Goal: Task Accomplishment & Management: Manage account settings

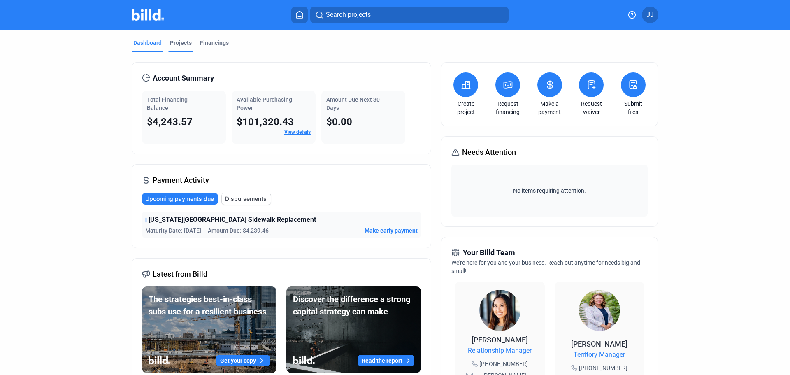
click at [179, 48] on div "Projects" at bounding box center [180, 45] width 25 height 13
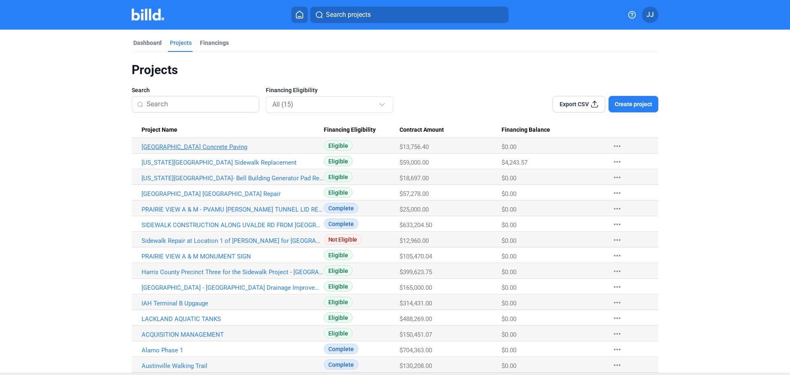
click at [221, 148] on link "[GEOGRAPHIC_DATA] Concrete Paving" at bounding box center [233, 146] width 182 height 7
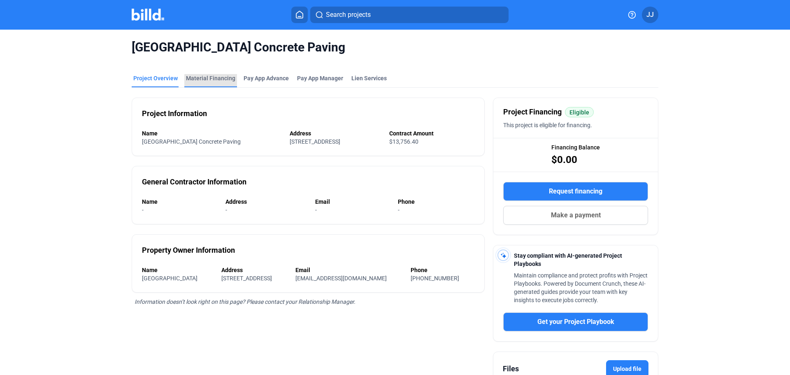
click at [208, 81] on div "Material Financing" at bounding box center [210, 78] width 49 height 8
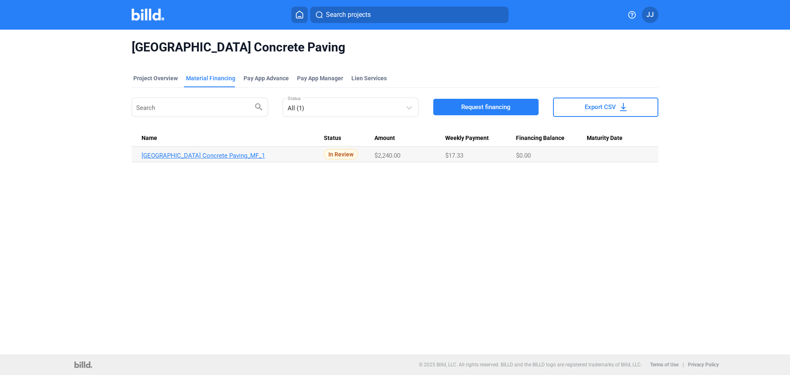
click at [220, 156] on link "[GEOGRAPHIC_DATA] Concrete Paving_MF_1" at bounding box center [233, 155] width 182 height 7
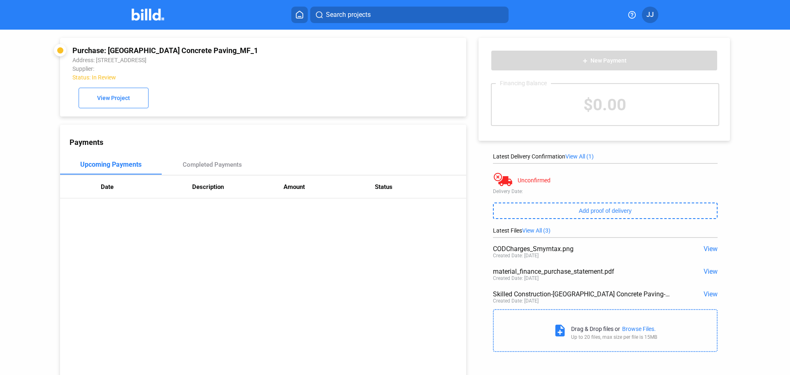
click at [707, 292] on span "View" at bounding box center [711, 294] width 14 height 8
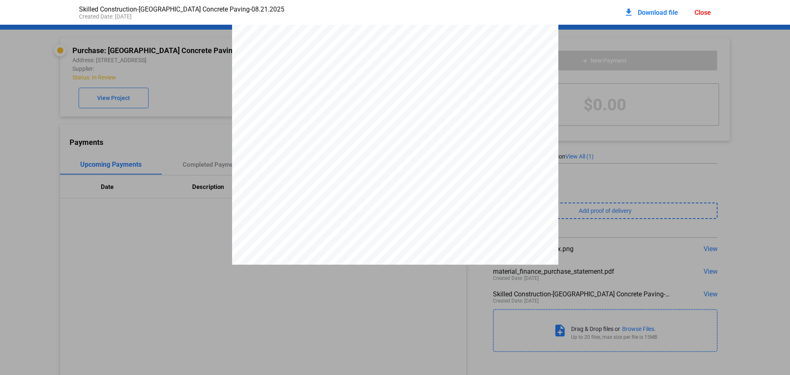
scroll to position [230, 0]
click at [388, 294] on pdf-viewer "Smyrna Ready Mix, LLC Quote [STREET_ADDRESS] Plant: [GEOGRAPHIC_DATA]-14010 [PH…" at bounding box center [395, 175] width 790 height 300
click at [392, 291] on pdf-viewer "Smyrna Ready Mix, LLC Quote [STREET_ADDRESS] Plant: [GEOGRAPHIC_DATA]-14010 [PH…" at bounding box center [395, 175] width 790 height 300
click at [181, 171] on div "Smyrna Ready Mix, LLC Quote [STREET_ADDRESS] Plant: [GEOGRAPHIC_DATA]-14010 [PH…" at bounding box center [395, 256] width 790 height 462
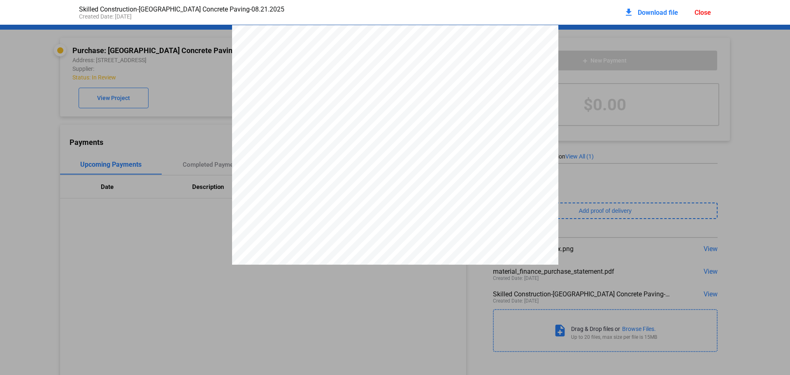
click at [697, 14] on div "Close" at bounding box center [703, 13] width 16 height 8
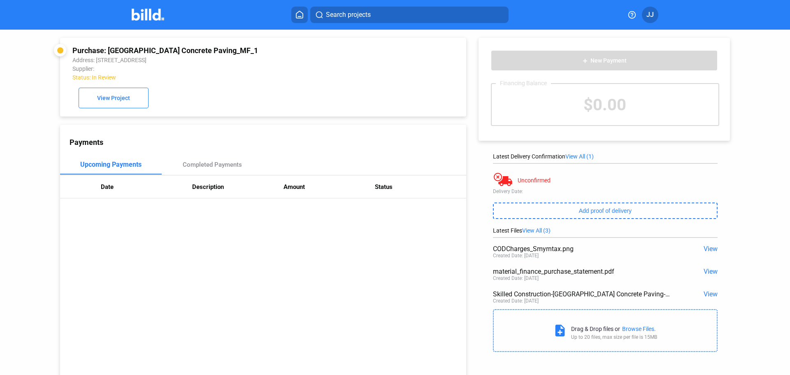
click at [709, 272] on span "View" at bounding box center [711, 271] width 14 height 8
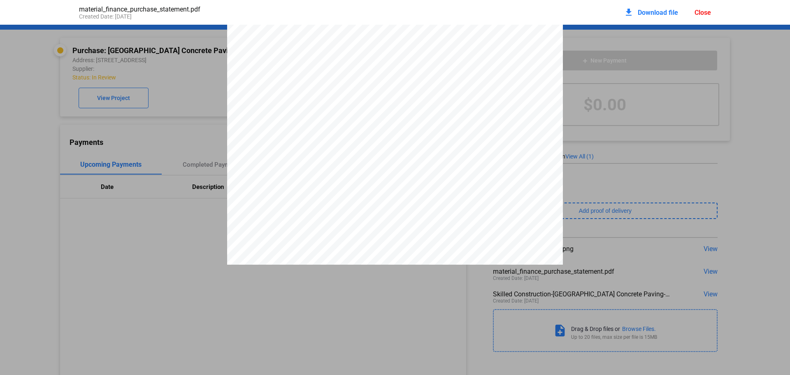
scroll to position [1527, 0]
